Goal: Check status: Check status

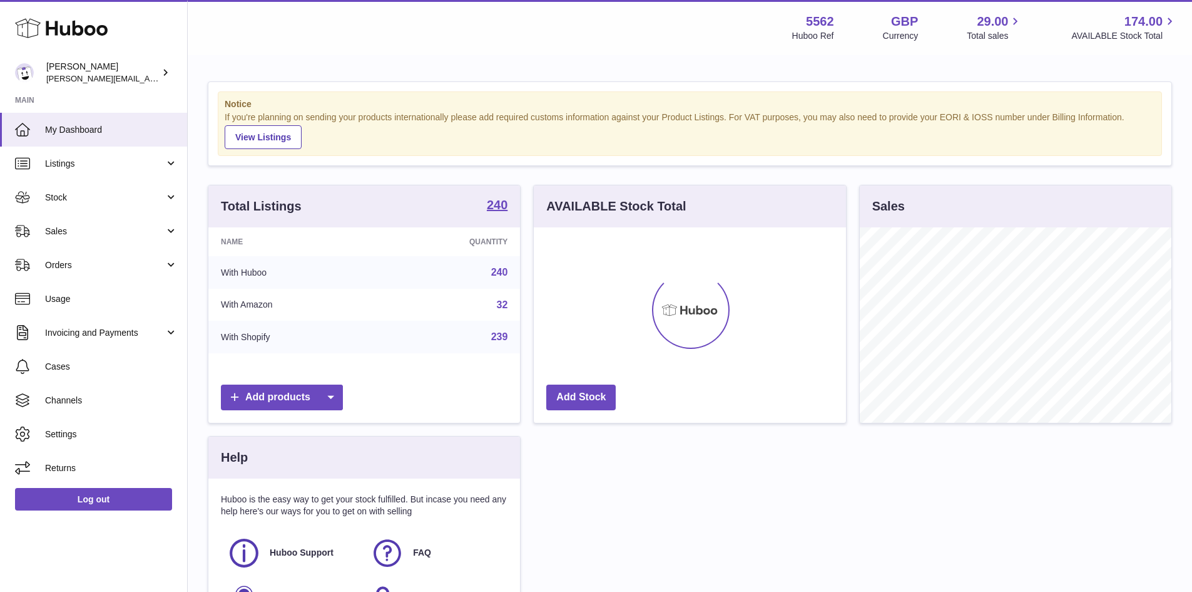
scroll to position [195, 312]
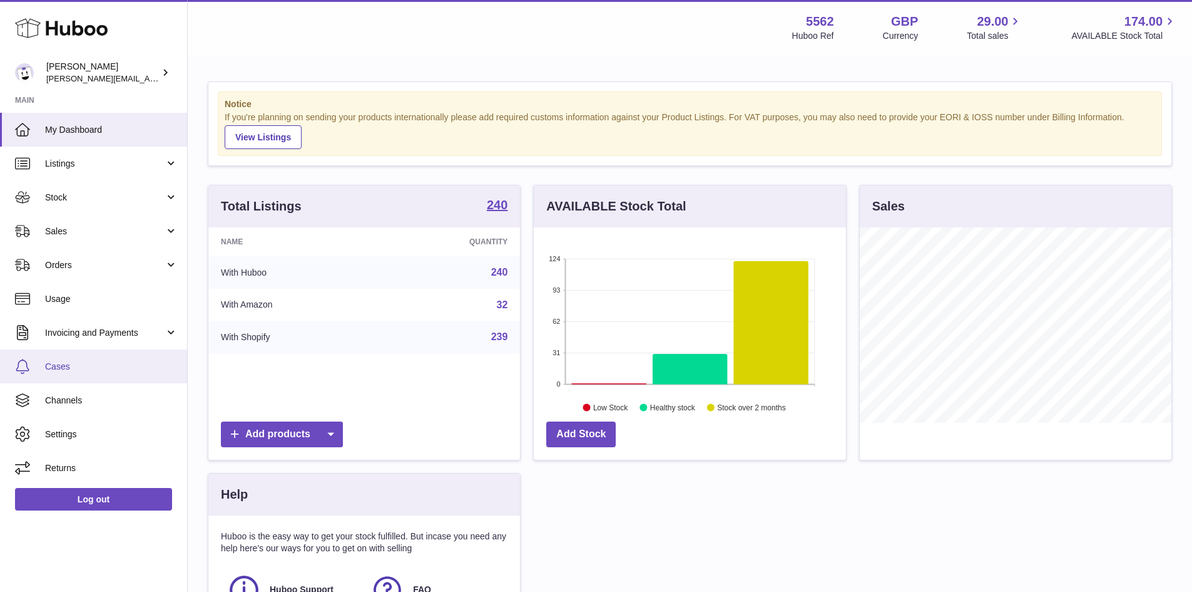
click at [65, 371] on span "Cases" at bounding box center [111, 367] width 133 height 12
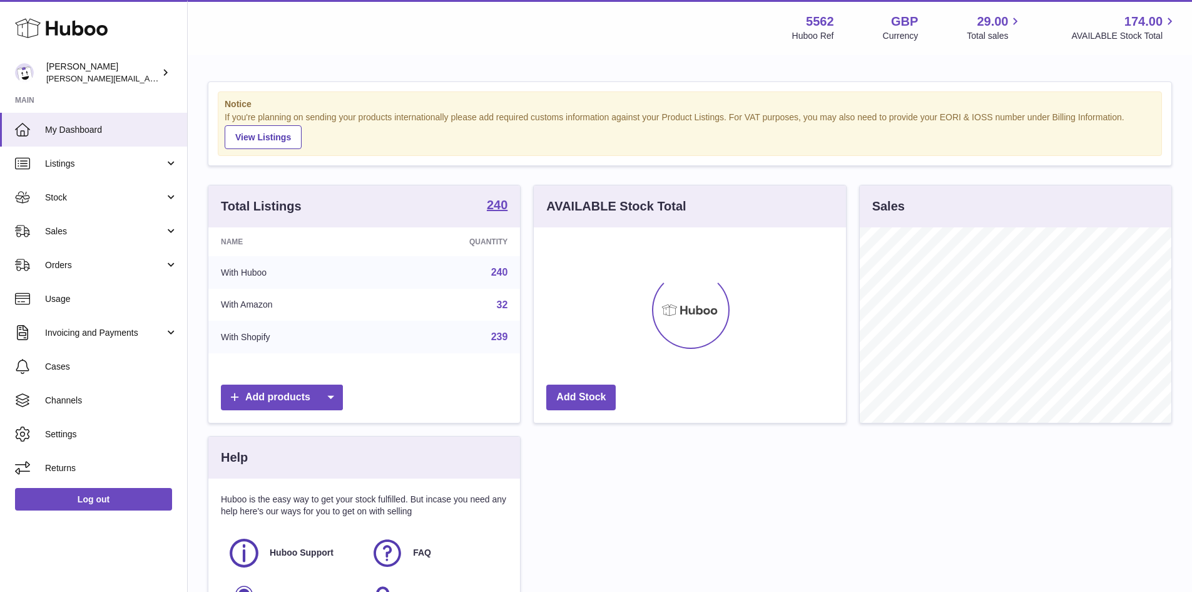
scroll to position [195, 312]
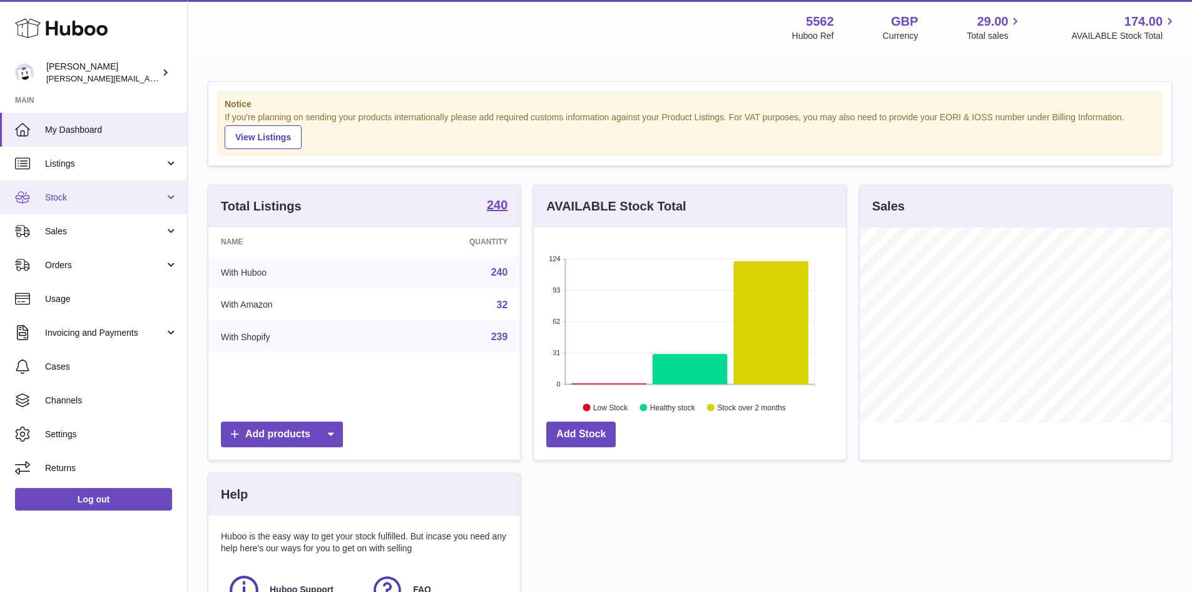
click at [103, 181] on link "Stock" at bounding box center [93, 197] width 187 height 34
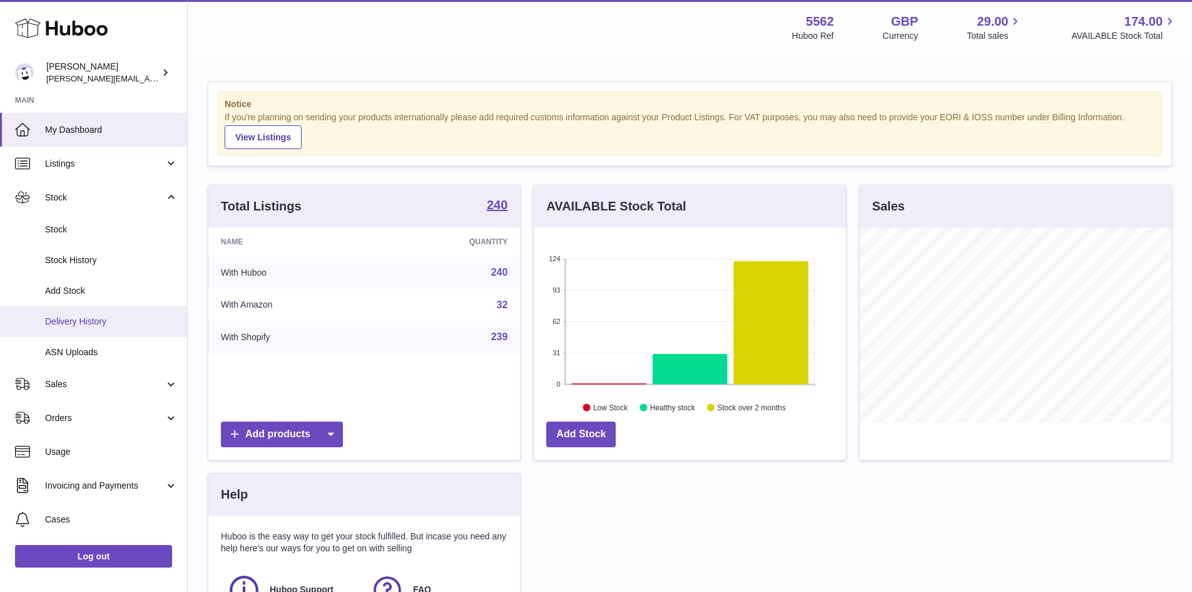
click at [100, 315] on span "Delivery History" at bounding box center [111, 321] width 133 height 12
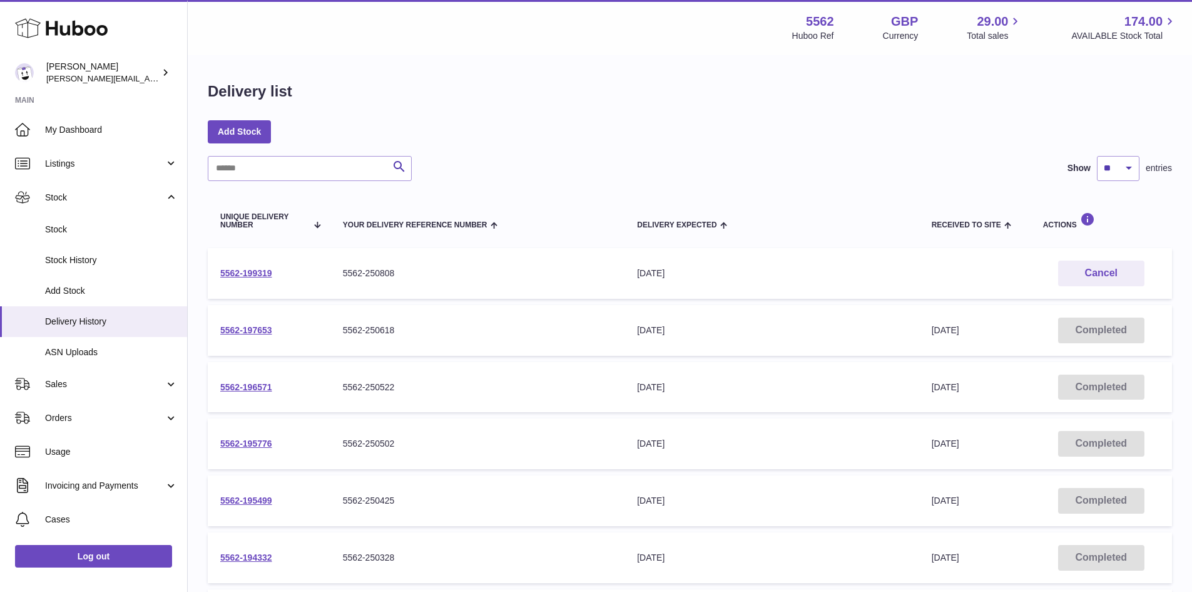
drag, startPoint x: 214, startPoint y: 272, endPoint x: 278, endPoint y: 272, distance: 63.8
click at [278, 272] on td "5562-199319" at bounding box center [269, 273] width 123 height 51
copy link "5562-199319"
